Goal: Information Seeking & Learning: Understand process/instructions

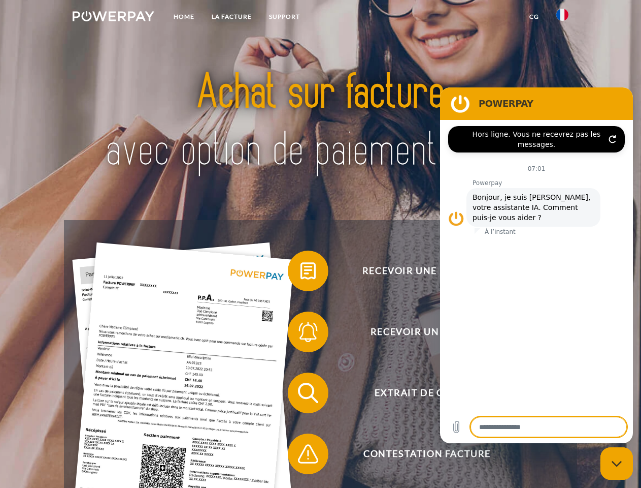
click at [113, 18] on img at bounding box center [114, 16] width 82 height 10
click at [563, 18] on img at bounding box center [563, 15] width 12 height 12
click at [534, 17] on link "CG" at bounding box center [534, 17] width 27 height 18
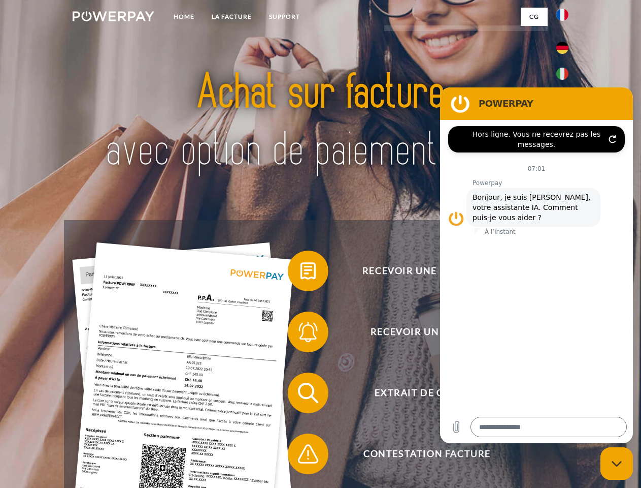
click at [301, 273] on span at bounding box center [293, 270] width 51 height 51
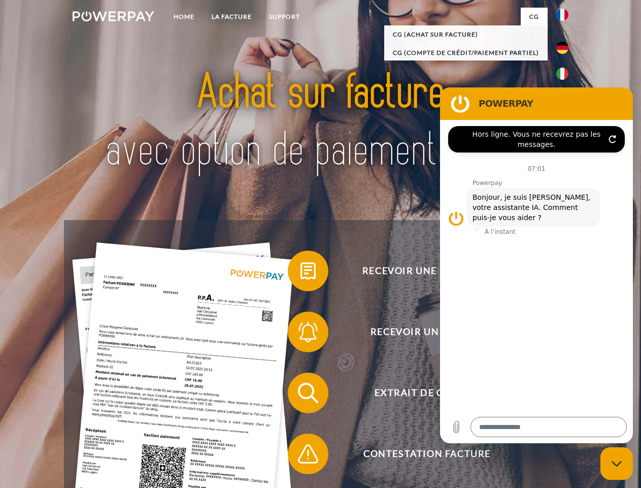
click at [301, 334] on div "Recevoir une facture ? Recevoir un rappel? Extrait de compte retour" at bounding box center [320, 423] width 513 height 406
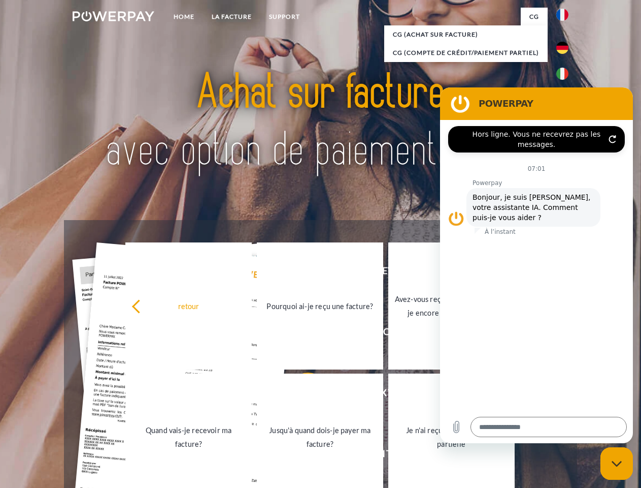
click at [301, 395] on link "Jusqu'à quand dois-je payer ma facture?" at bounding box center [320, 436] width 126 height 127
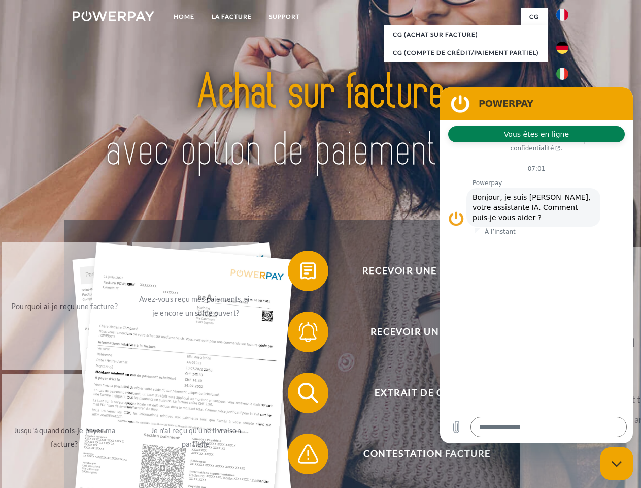
click at [301, 456] on div "Recevoir une facture ? Recevoir un rappel? Extrait de compte retour" at bounding box center [320, 423] width 513 height 406
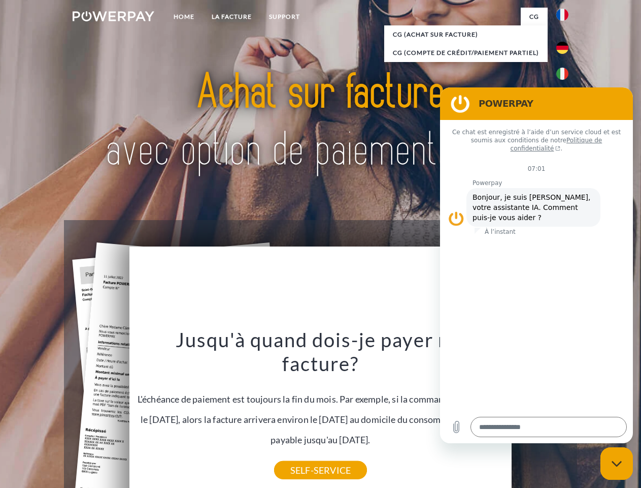
click at [617, 463] on icon "Fermer la fenêtre de messagerie" at bounding box center [617, 463] width 11 height 7
type textarea "*"
